Goal: Book appointment/travel/reservation

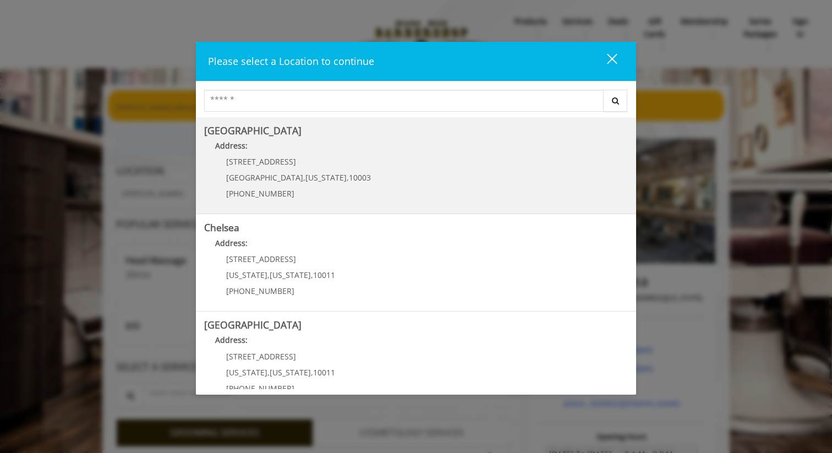
drag, startPoint x: 382, startPoint y: 260, endPoint x: 437, endPoint y: 193, distance: 86.8
click at [437, 193] on div "[GEOGRAPHIC_DATA] Address: [STREET_ADDRESS][US_STATE] (212) 598-1840 [GEOGRAPHI…" at bounding box center [416, 253] width 440 height 272
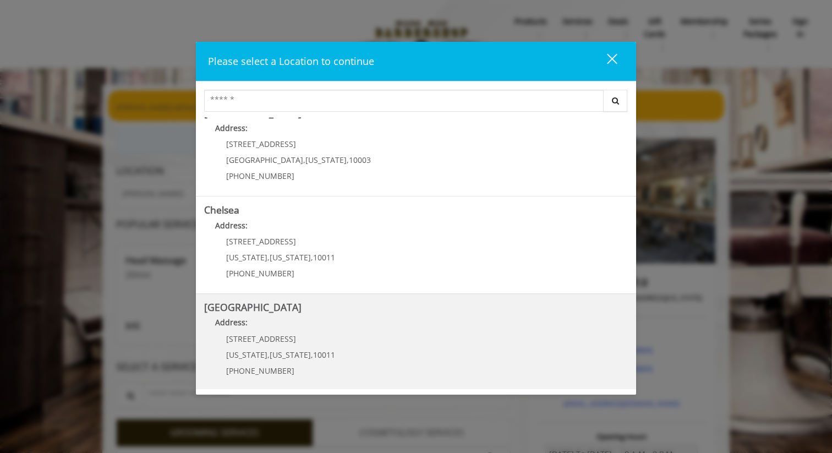
click at [408, 331] on Street "Address:" at bounding box center [416, 325] width 424 height 18
